Goal: Task Accomplishment & Management: Complete application form

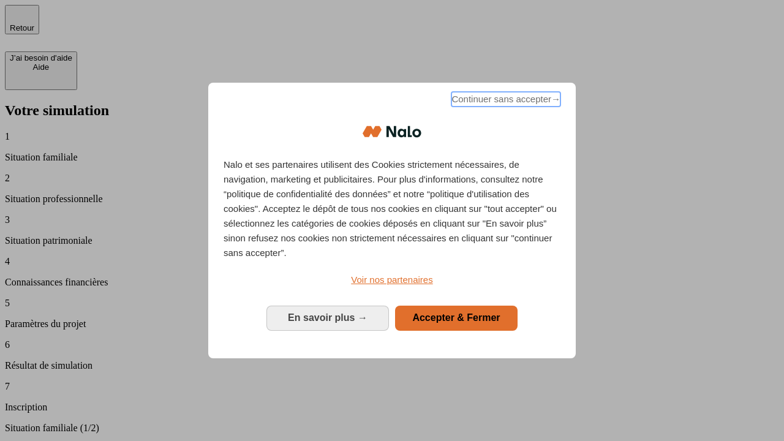
click at [505, 101] on span "Continuer sans accepter →" at bounding box center [505, 99] width 109 height 15
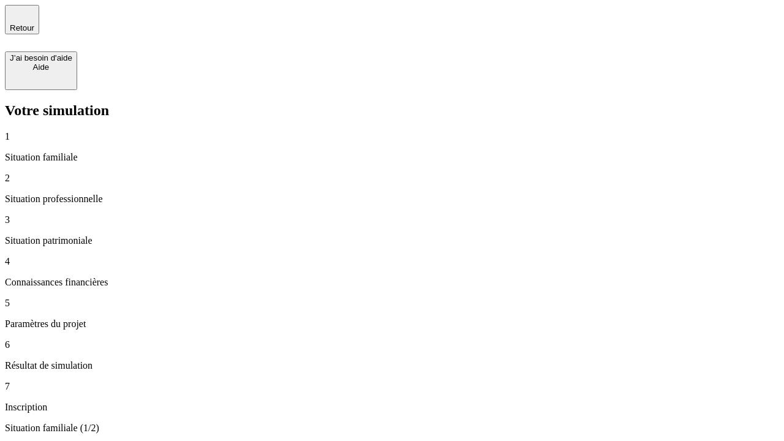
type input "70 000"
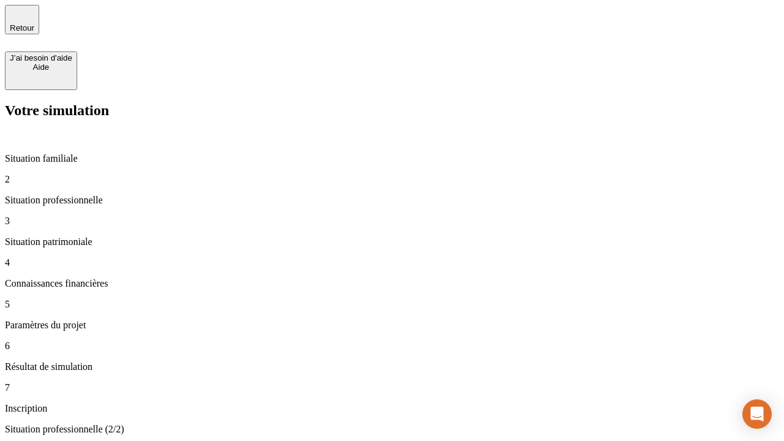
type input "1 000"
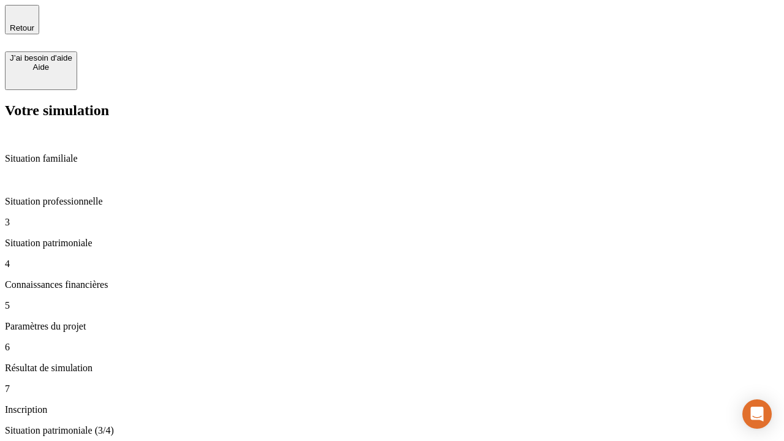
type input "800"
type input "6"
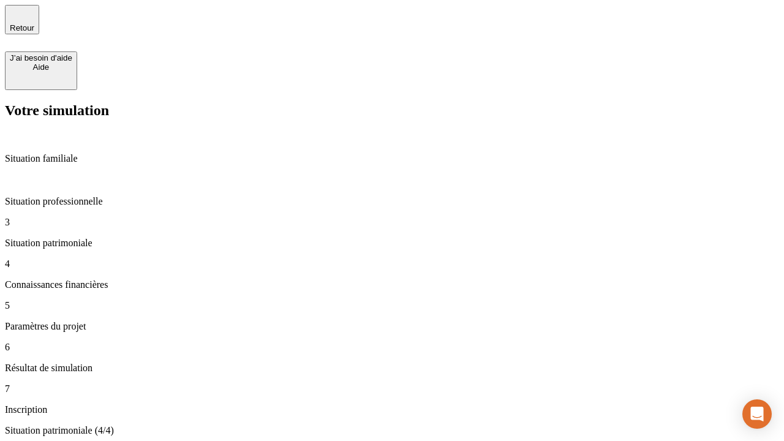
type input "400"
type input "3"
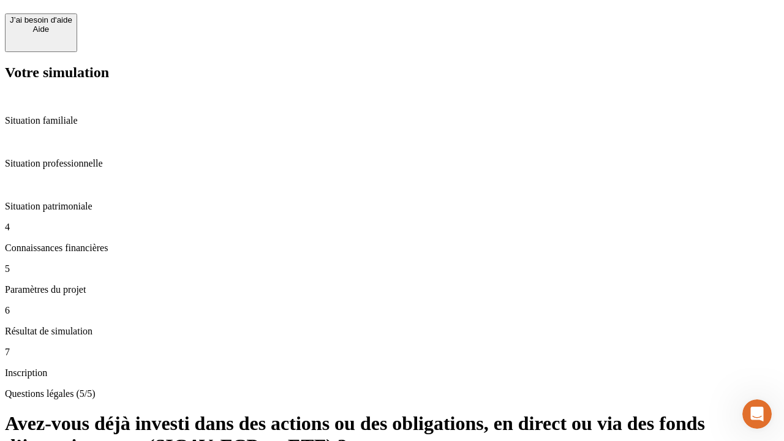
scroll to position [29, 0]
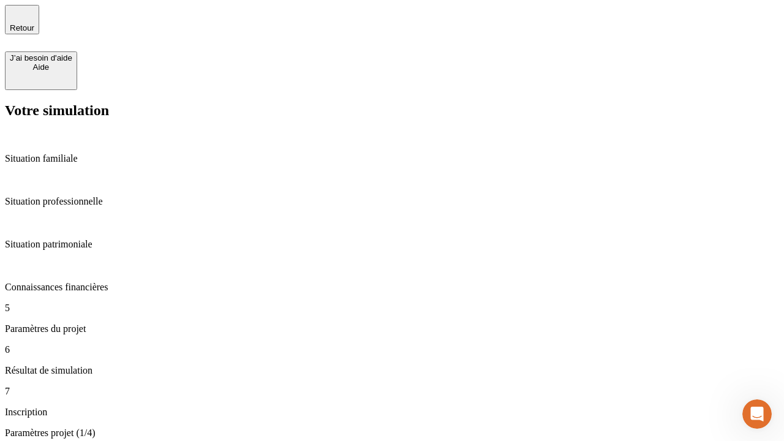
type input "35"
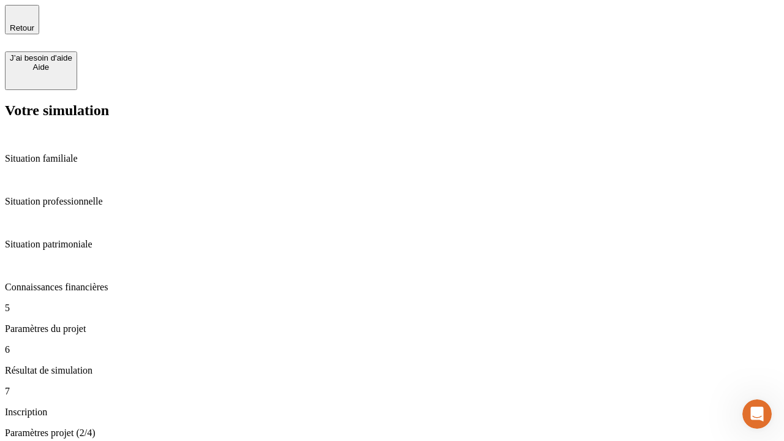
type input "500"
type input "640"
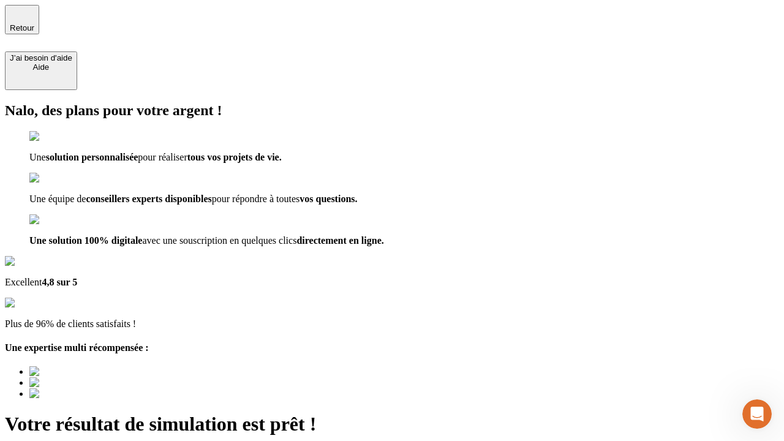
type input "[EMAIL_ADDRESS][DOMAIN_NAME]"
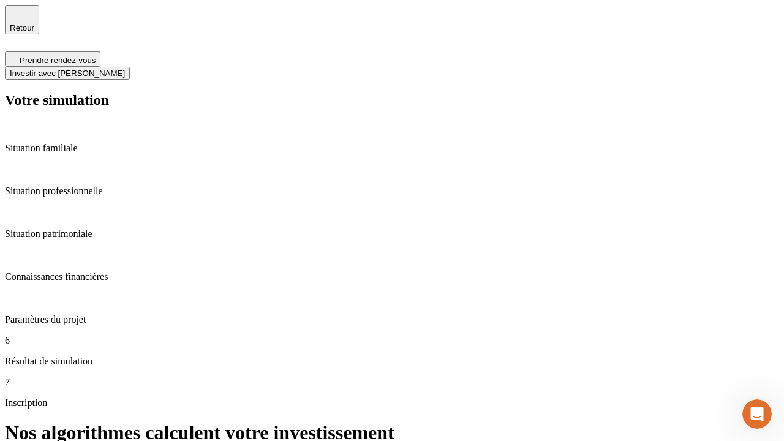
scroll to position [5, 0]
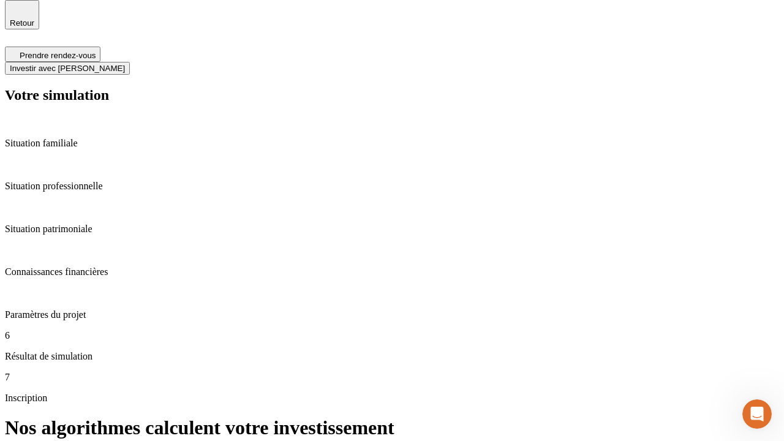
click at [125, 64] on span "Investir avec [PERSON_NAME]" at bounding box center [67, 68] width 115 height 9
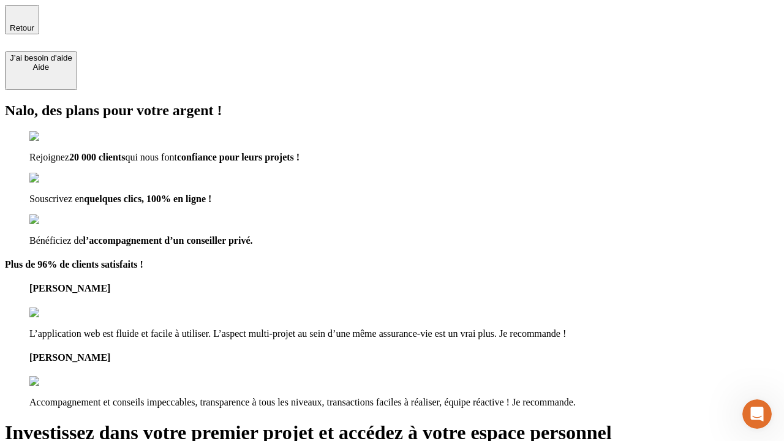
type input "abc"
